Goal: Information Seeking & Learning: Learn about a topic

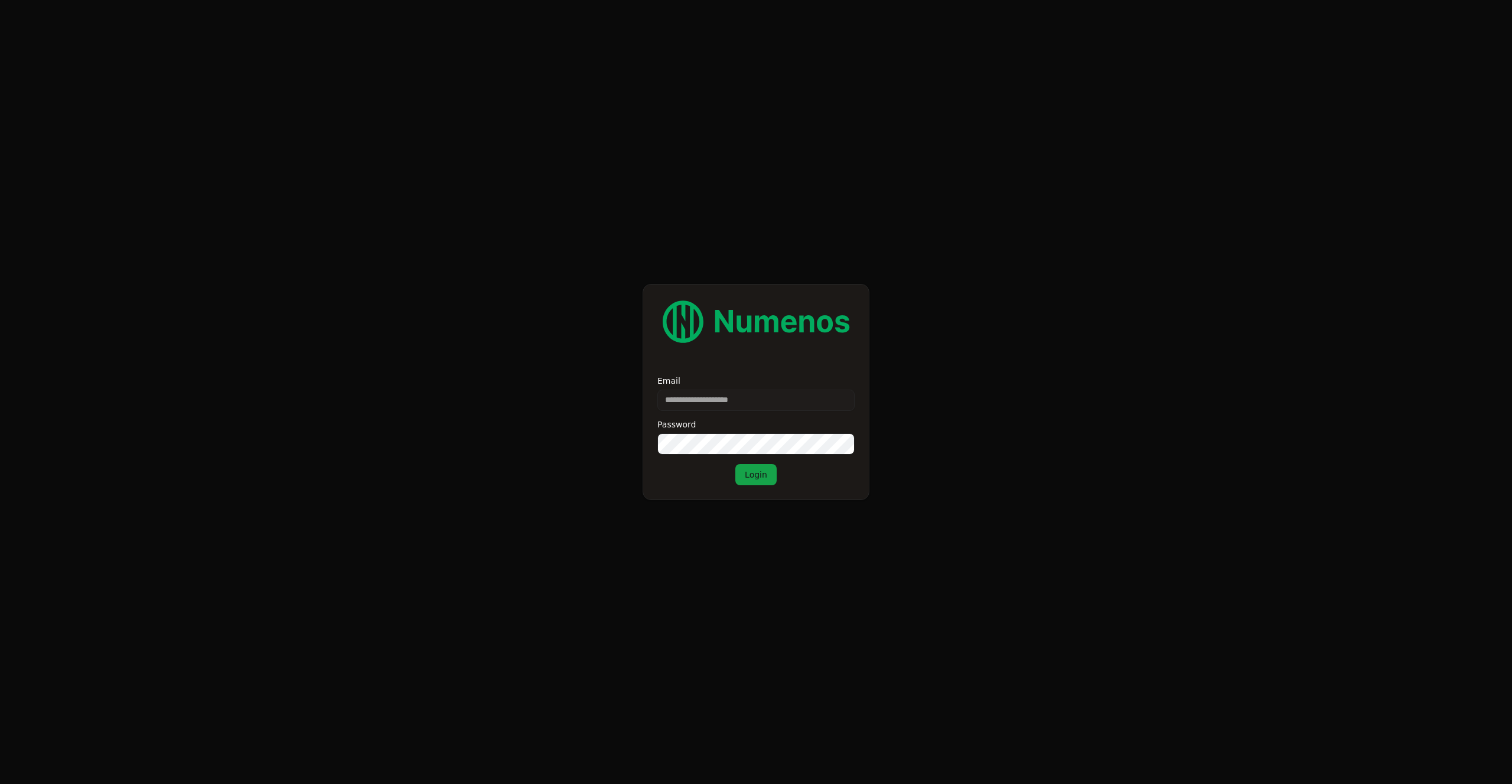
click at [742, 393] on input "Email" at bounding box center [756, 400] width 197 height 21
type input "**********"
click at [769, 481] on button "Login" at bounding box center [756, 475] width 42 height 21
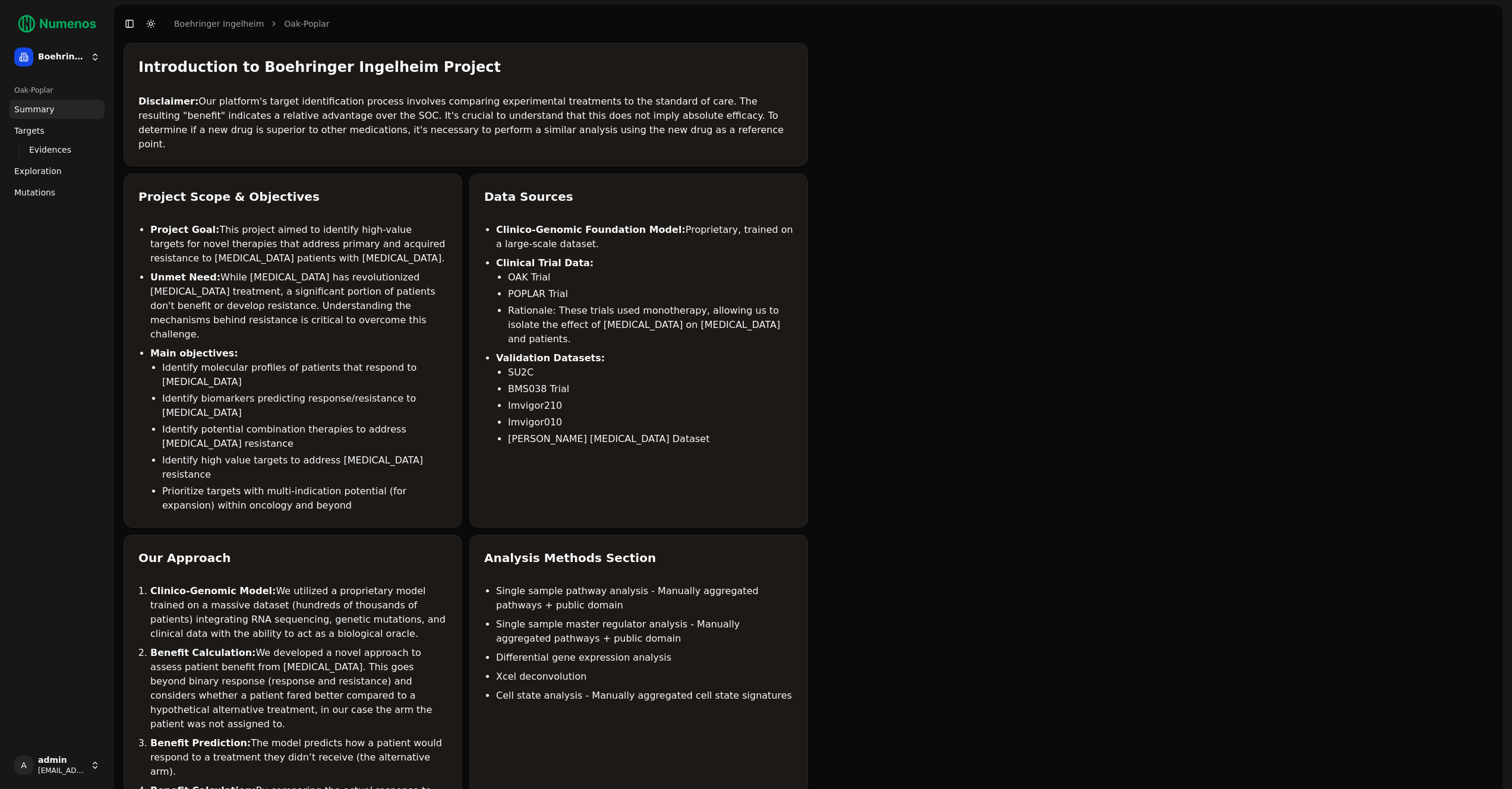
click at [47, 189] on span "Mutations" at bounding box center [34, 193] width 41 height 12
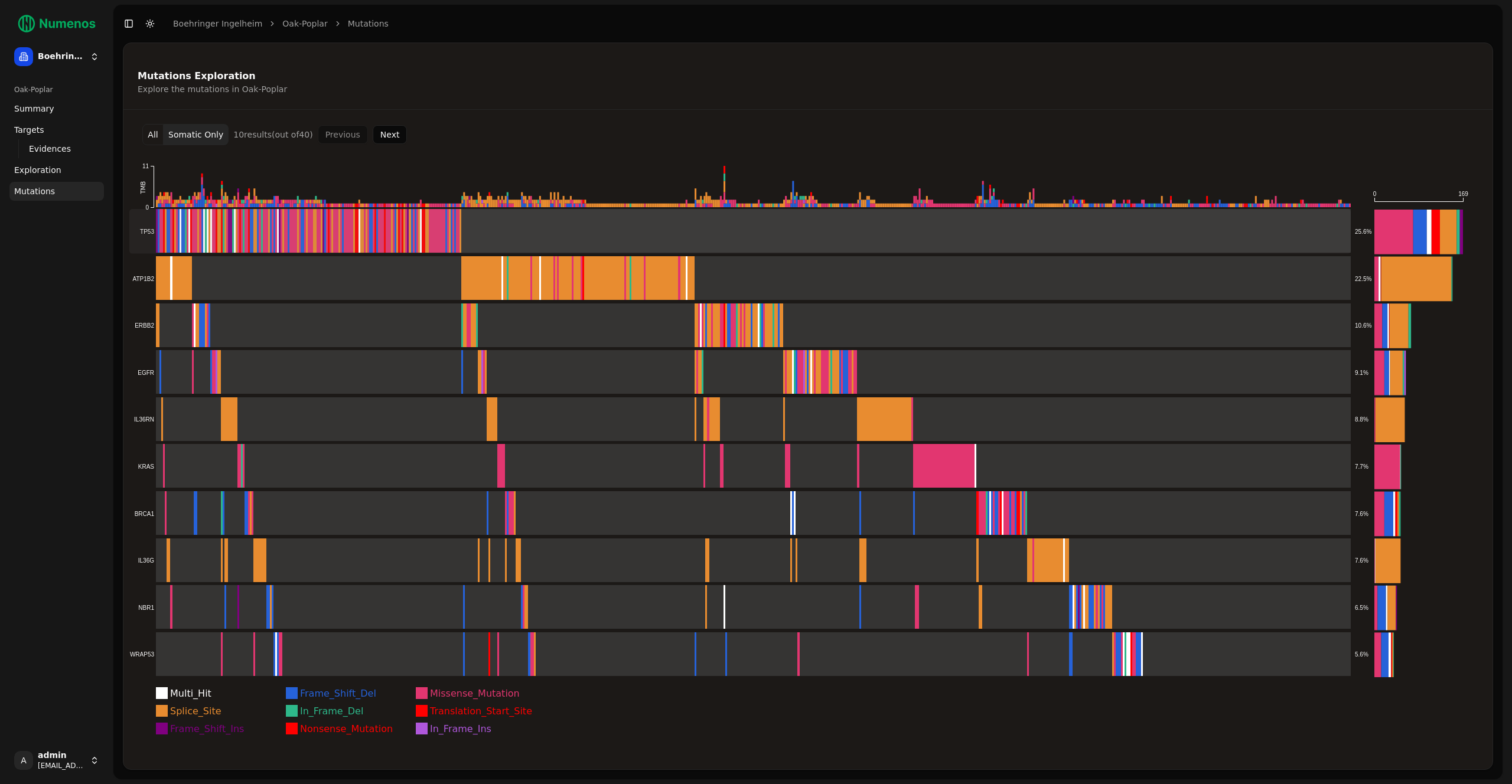
click at [356, 226] on rect at bounding box center [740, 232] width 1222 height 45
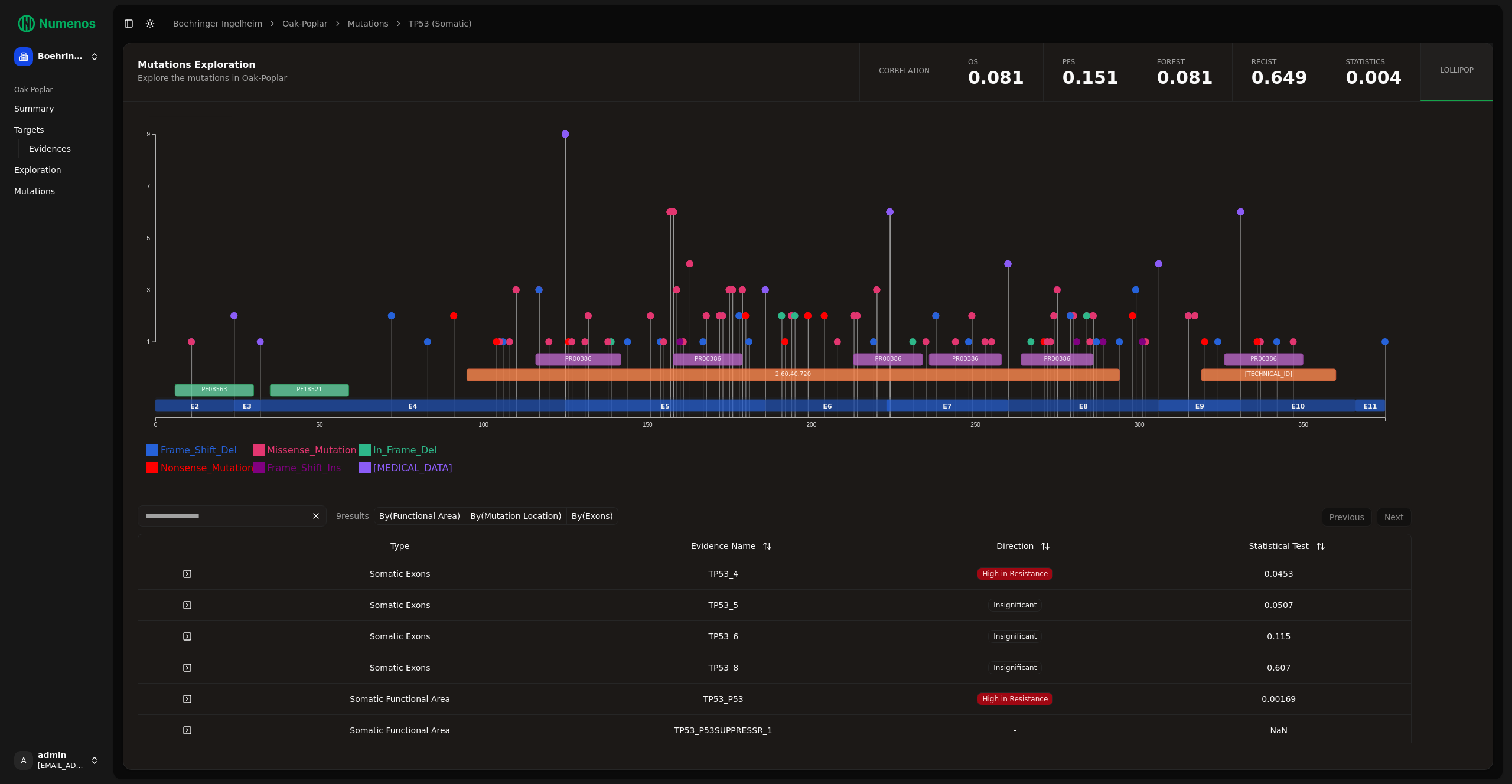
scroll to position [36, 0]
click at [498, 522] on button "By(Mutation Location)" at bounding box center [516, 516] width 101 height 17
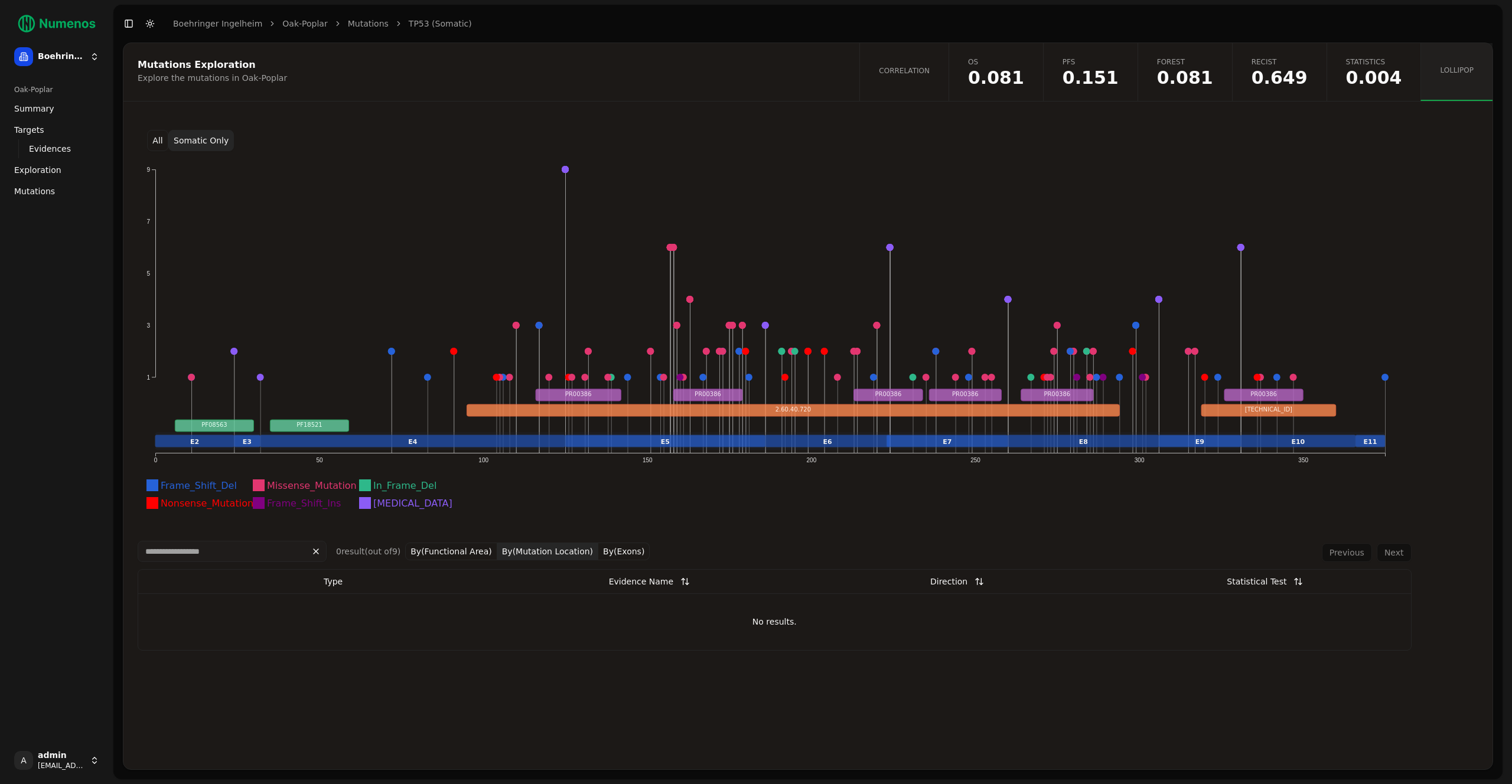
scroll to position [0, 0]
click at [156, 142] on button "All" at bounding box center [157, 141] width 21 height 21
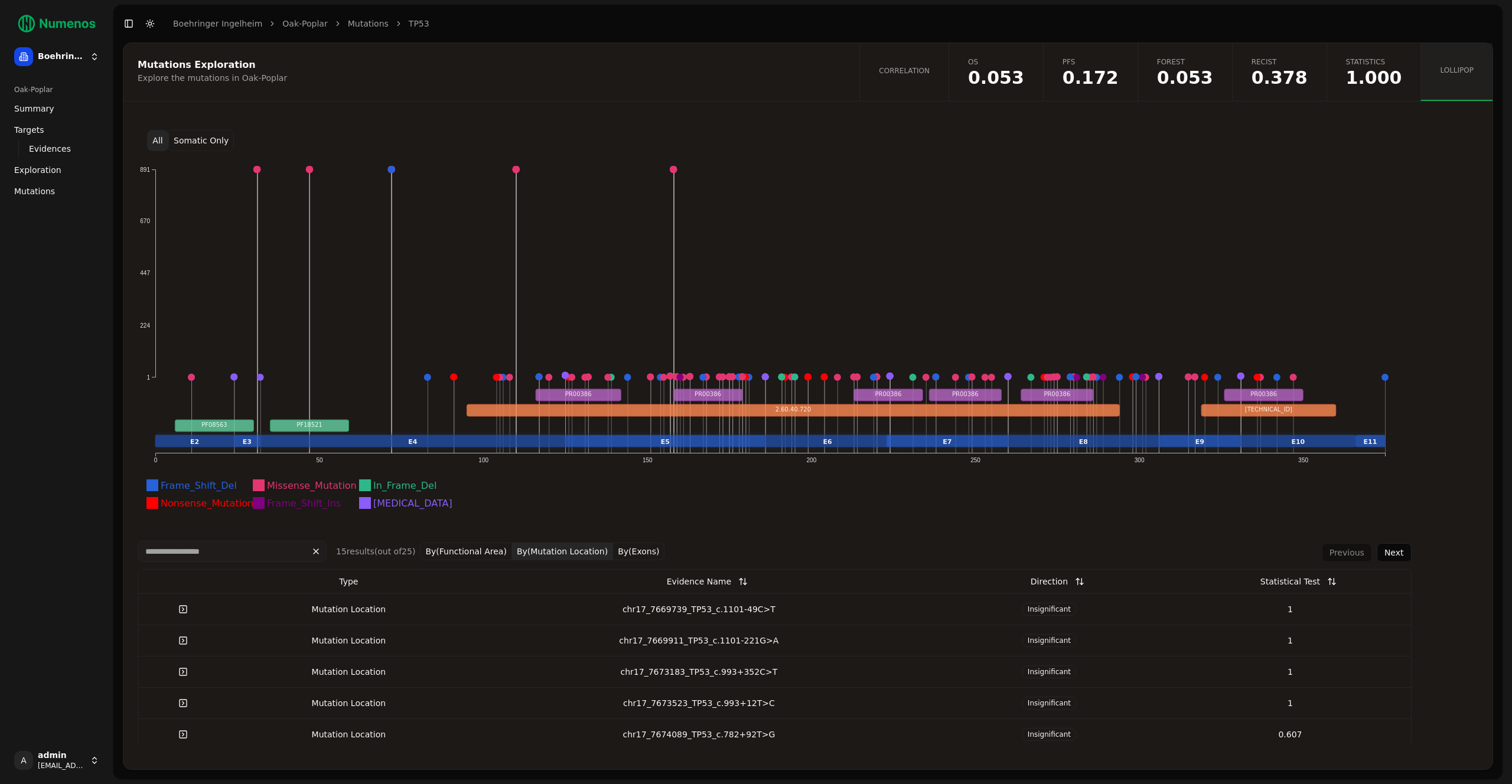
click at [533, 609] on div "chr17_7669739_TP53_c.1101-49C>T" at bounding box center [699, 609] width 450 height 12
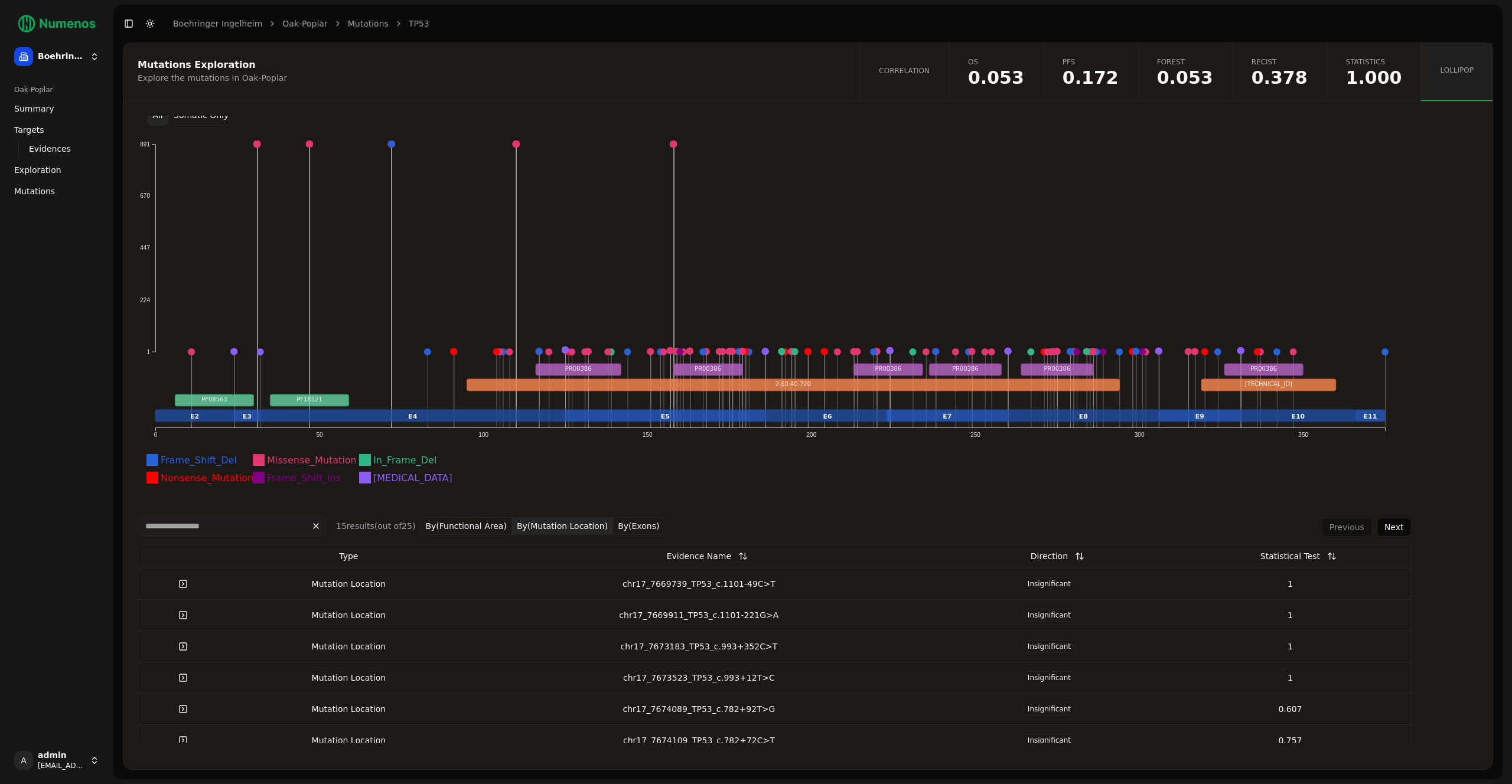
scroll to position [19, 0]
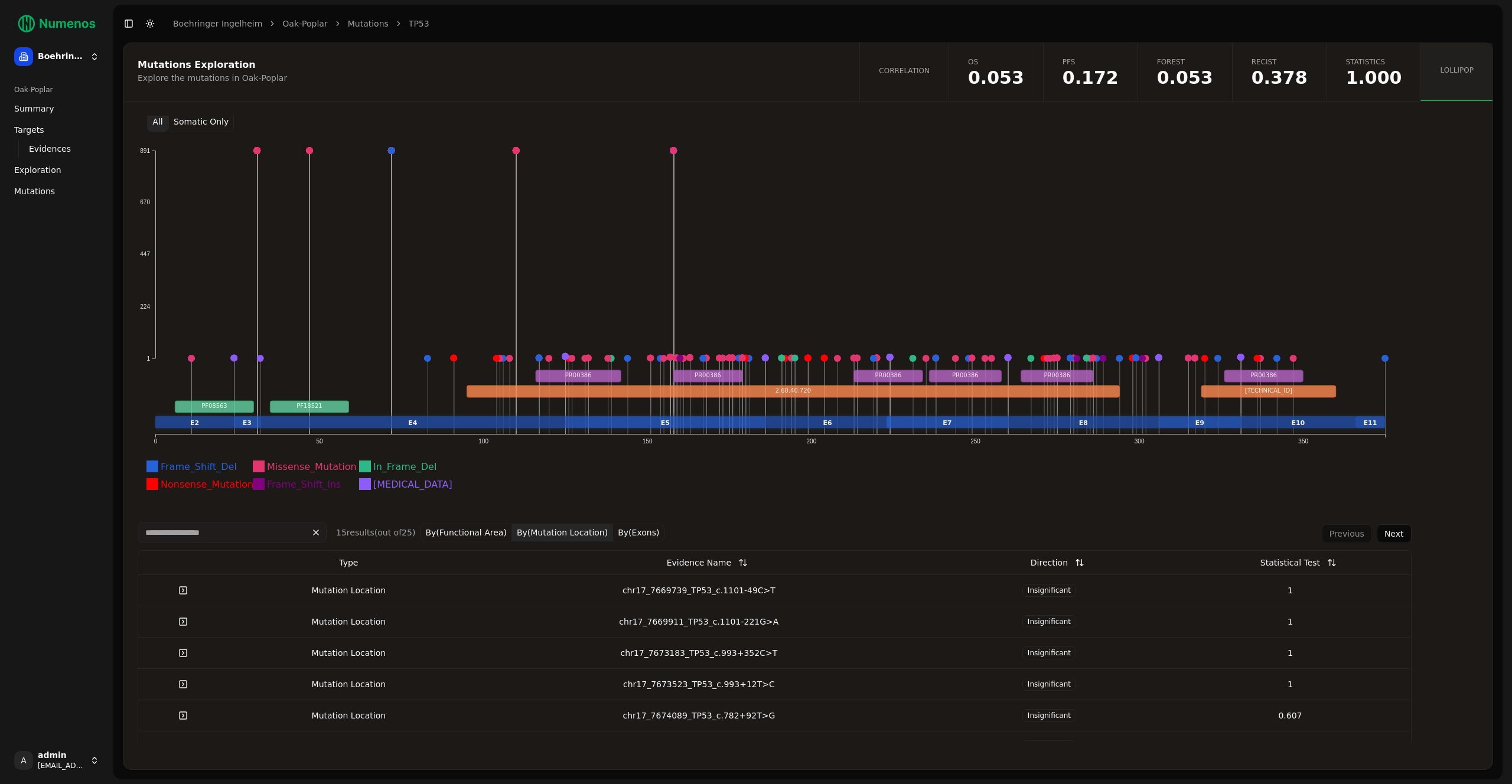
click at [209, 122] on button "Somatic Only" at bounding box center [201, 122] width 66 height 21
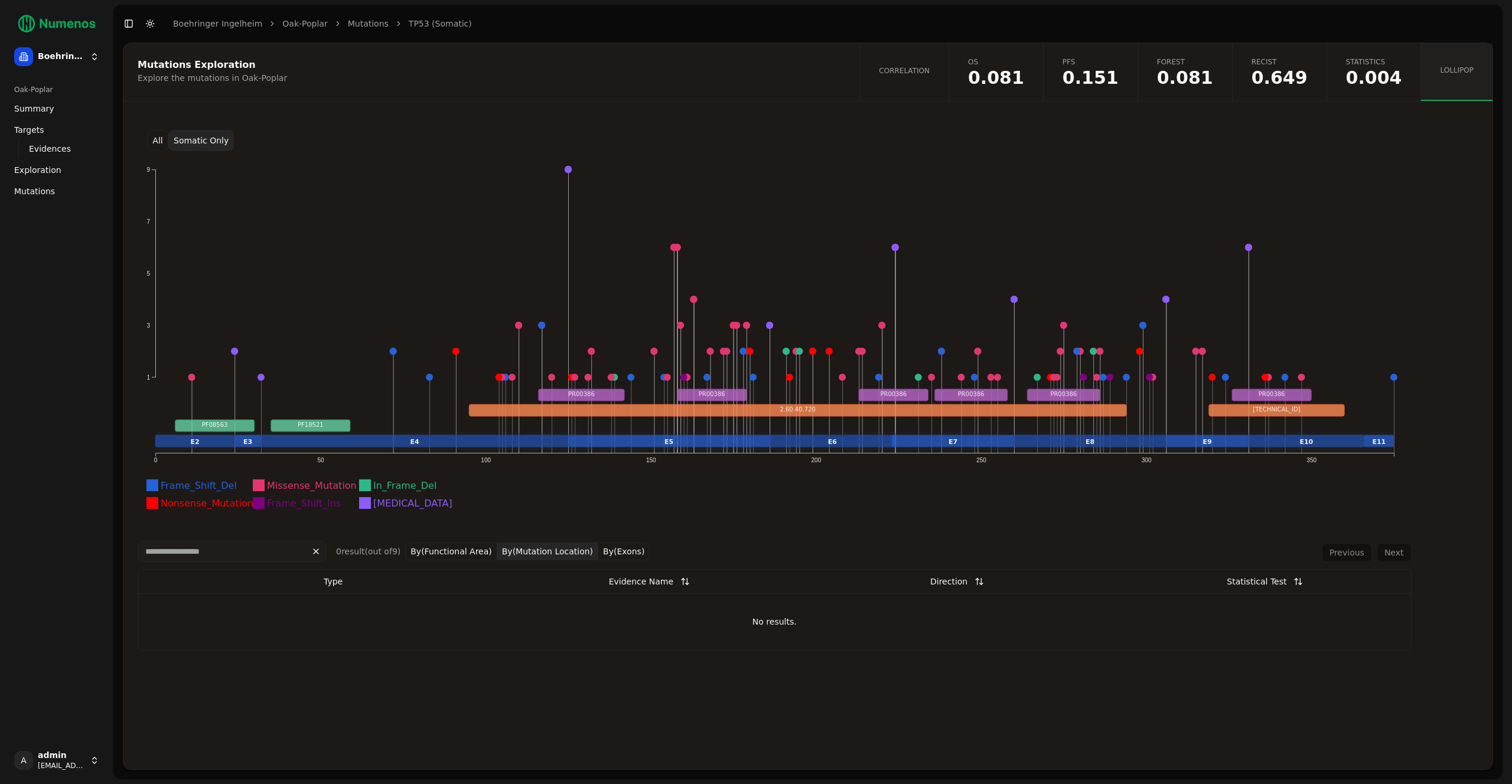
click at [151, 137] on button "All" at bounding box center [157, 141] width 21 height 21
click at [320, 552] on button at bounding box center [316, 551] width 21 height 19
click at [452, 553] on button "By(Functional Area)" at bounding box center [452, 551] width 92 height 17
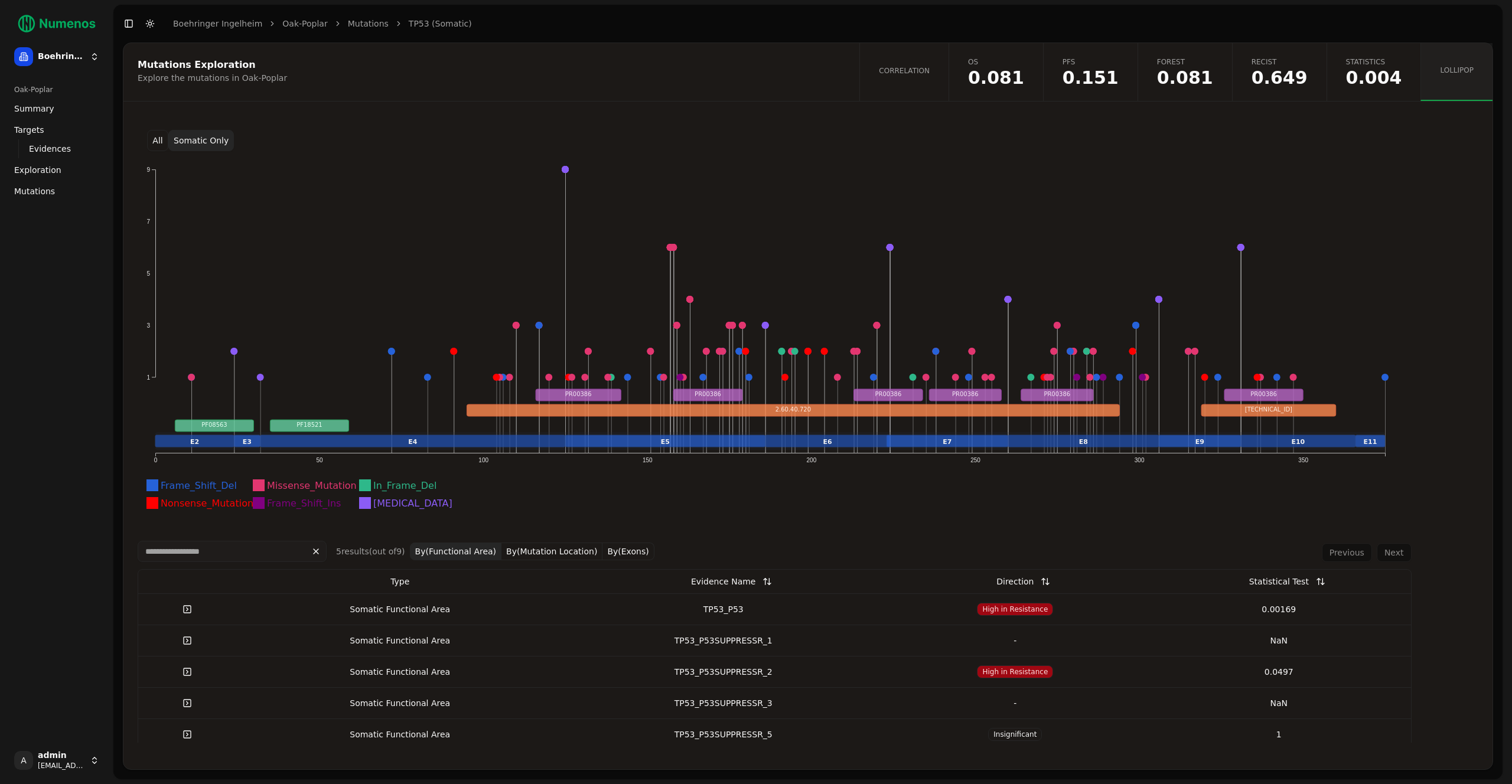
click at [553, 556] on button "By(Mutation Location)" at bounding box center [552, 551] width 101 height 17
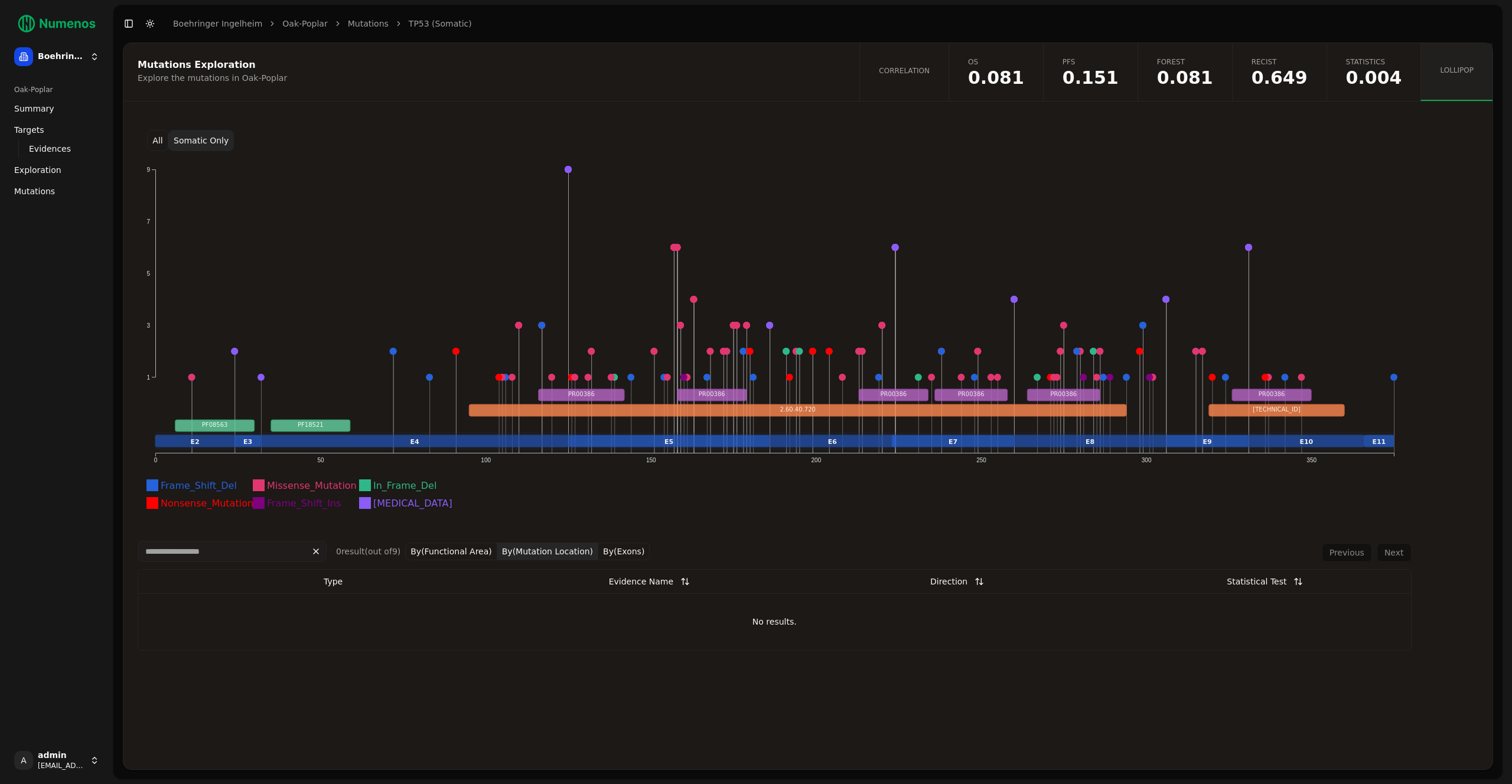
click at [533, 557] on button "By(Mutation Location)" at bounding box center [548, 551] width 101 height 17
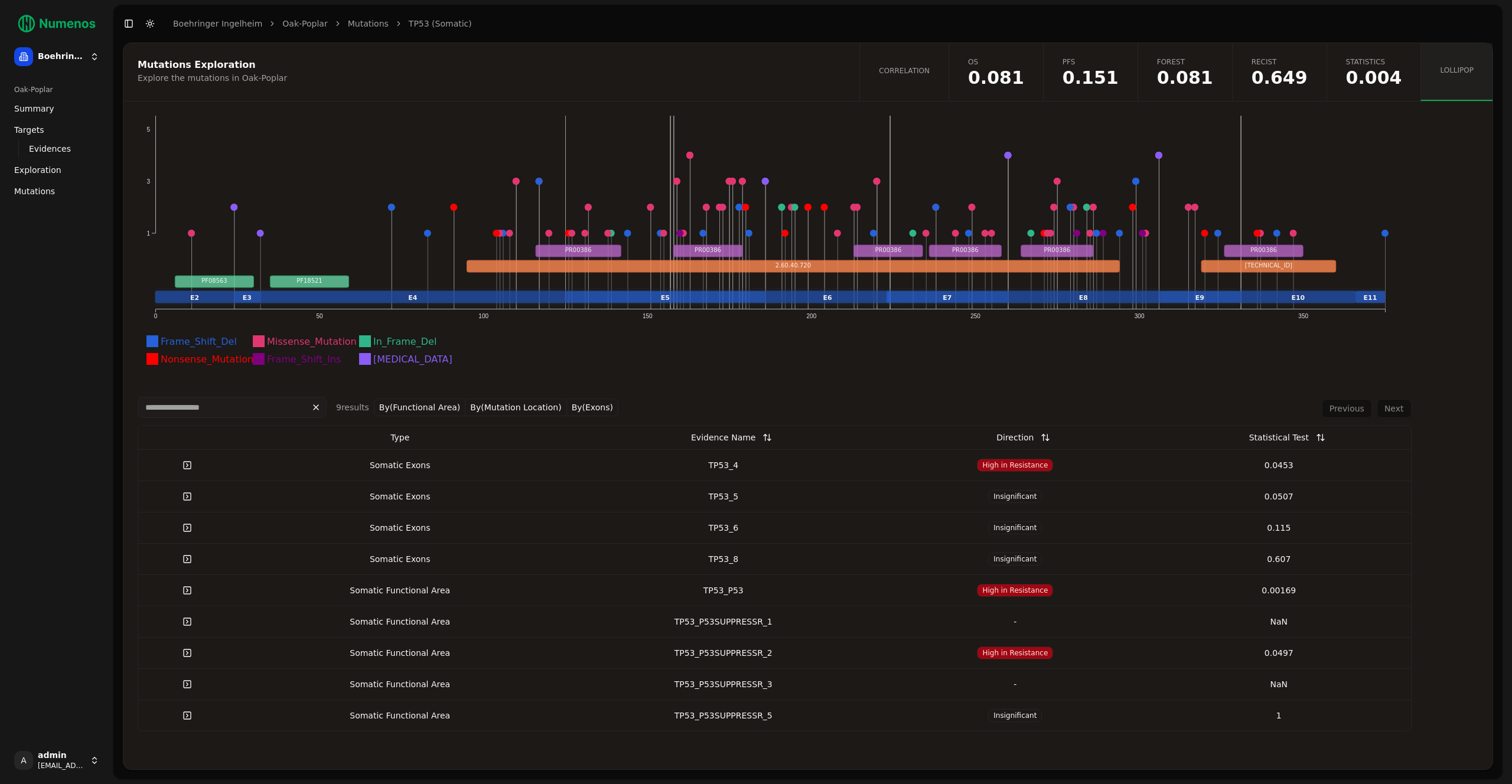
scroll to position [147, 0]
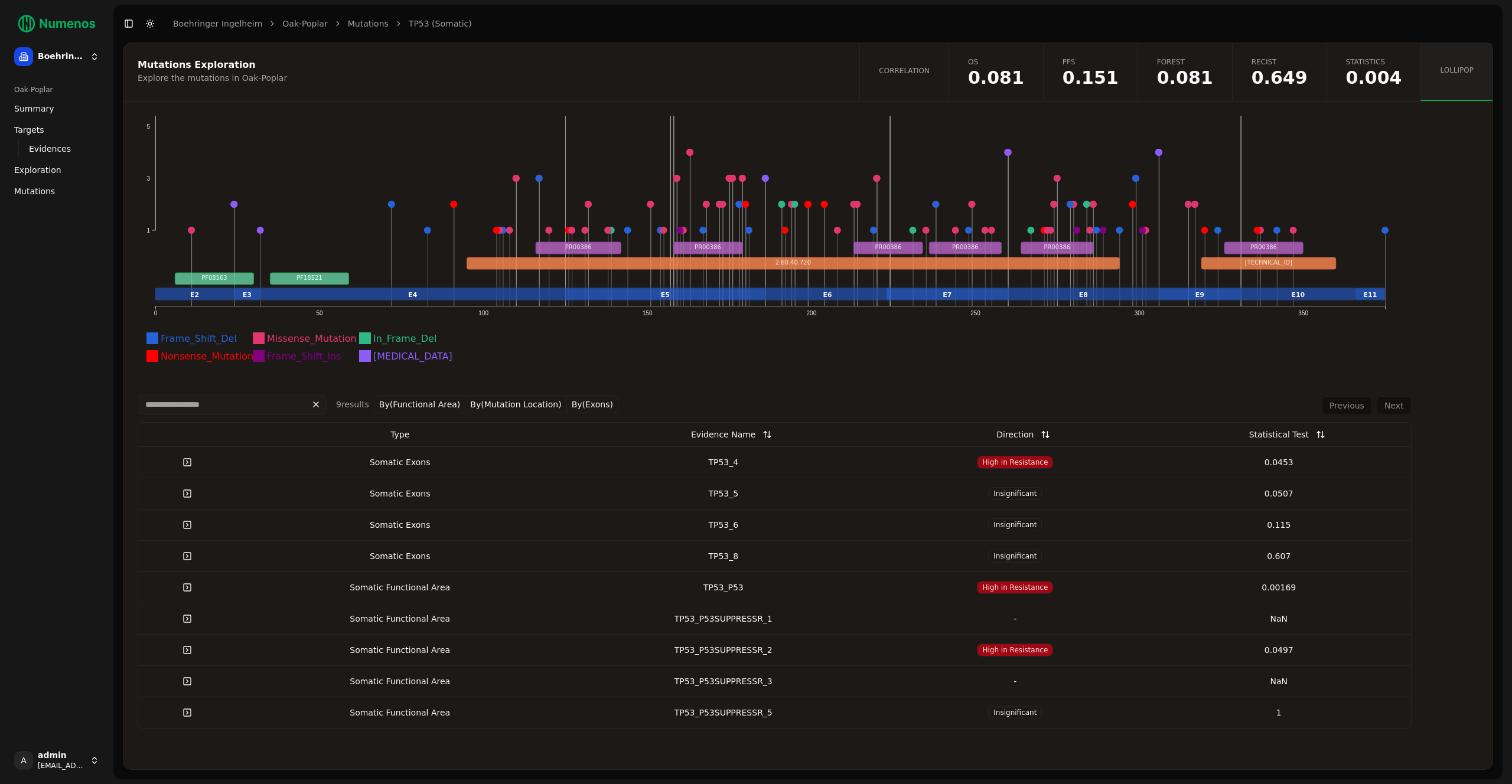
click at [35, 192] on span "Mutations" at bounding box center [34, 192] width 41 height 12
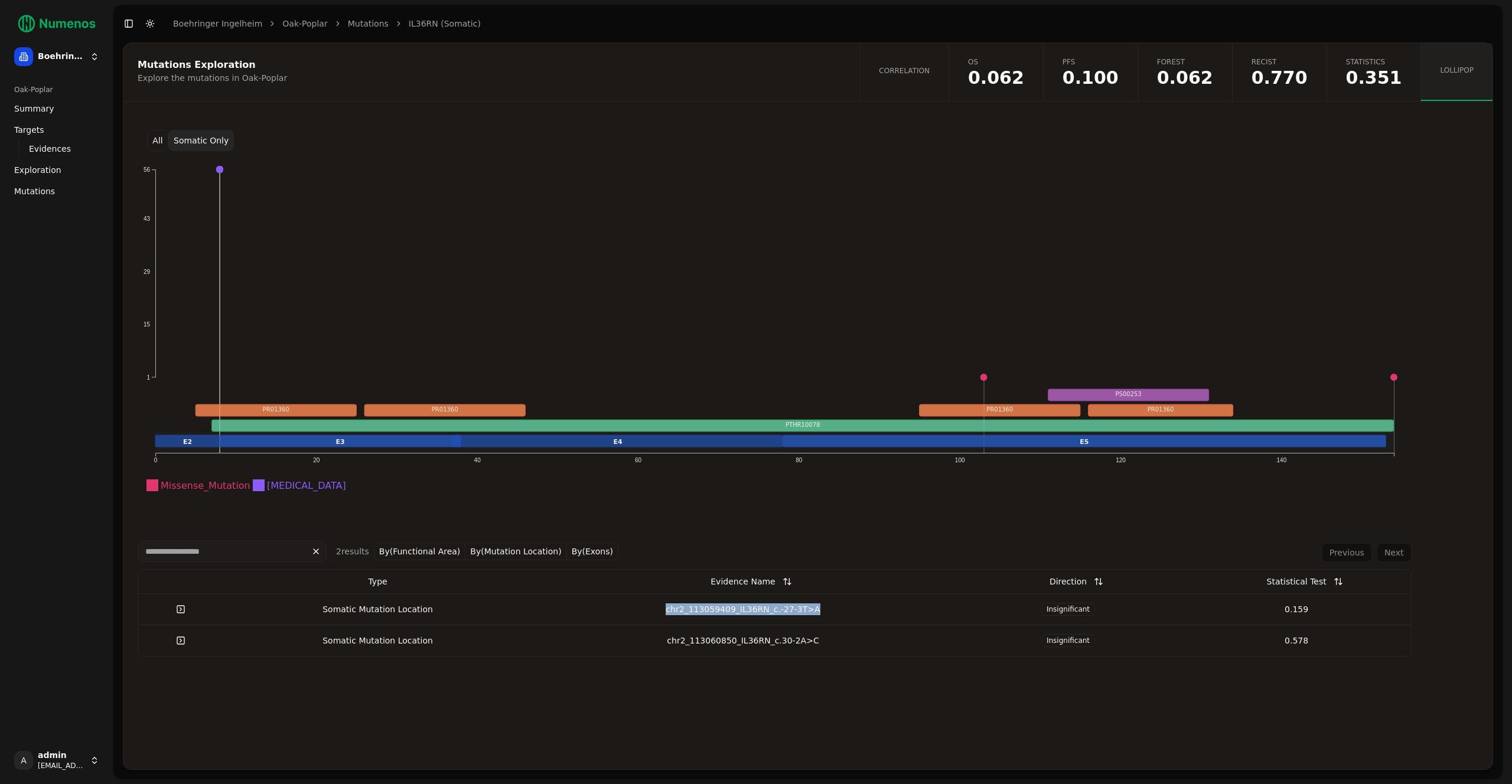
drag, startPoint x: 791, startPoint y: 609, endPoint x: 656, endPoint y: 610, distance: 135.0
click at [656, 610] on div "chr2_113059409_IL36RN_c.-27-3T>A" at bounding box center [743, 609] width 413 height 12
drag, startPoint x: 809, startPoint y: 610, endPoint x: 683, endPoint y: 612, distance: 126.0
click at [683, 612] on div "chr2_113059409_IL36RN_c.-27-3T>A" at bounding box center [743, 609] width 413 height 12
drag, startPoint x: 756, startPoint y: 612, endPoint x: 782, endPoint y: 710, distance: 101.4
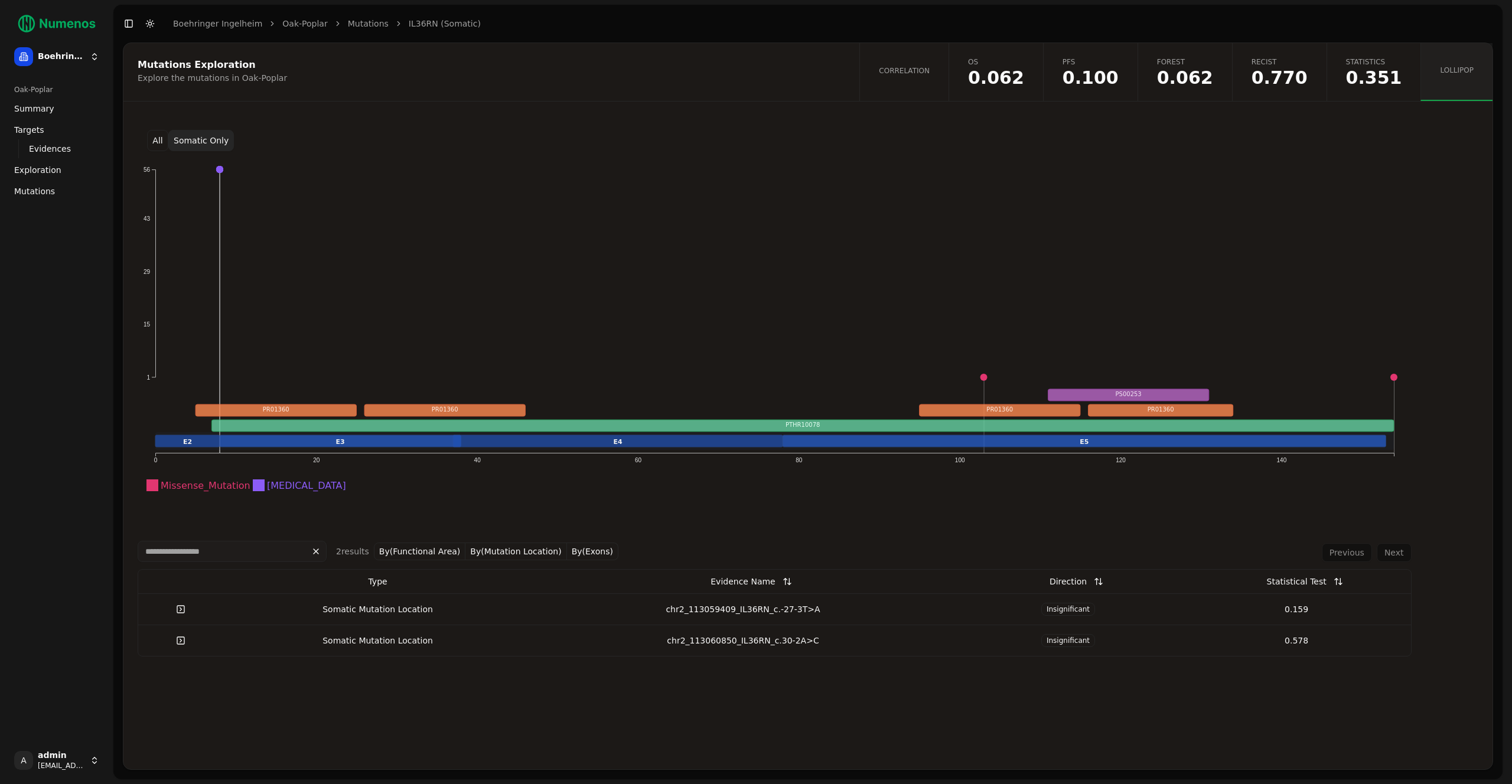
click at [782, 708] on div "Mutations Exploration Explore the mutations in Oak-Poplar Correlation OS 0.062 …" at bounding box center [808, 406] width 1370 height 728
